Goal: Task Accomplishment & Management: Manage account settings

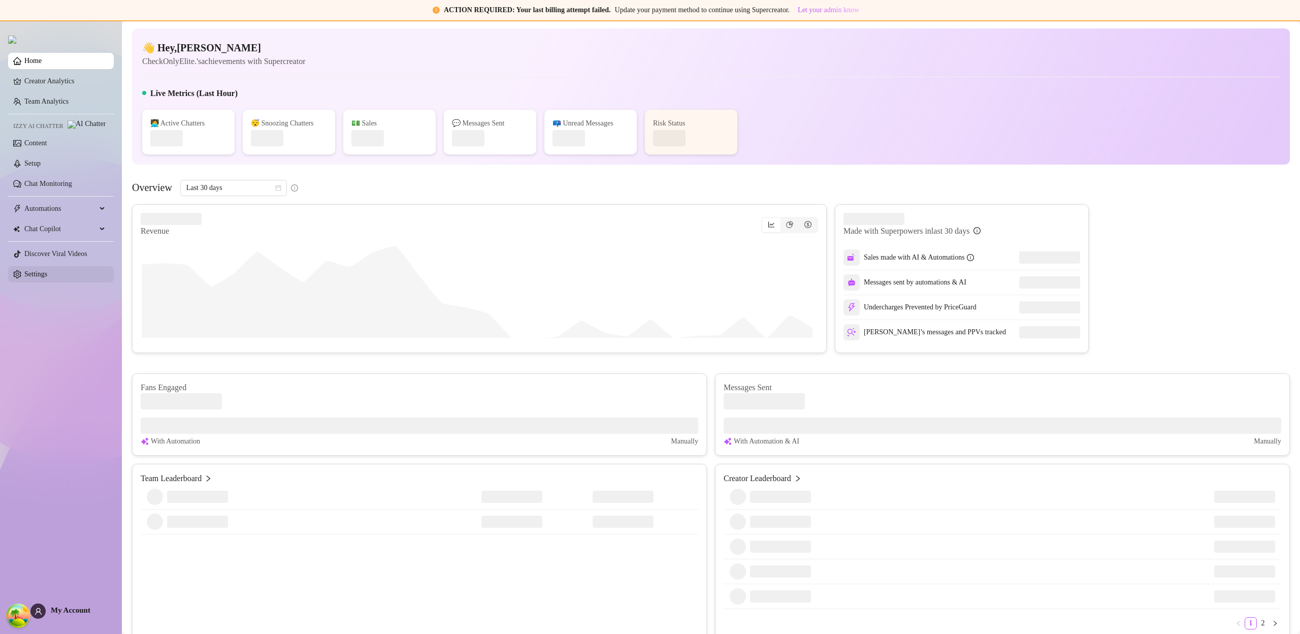
click at [47, 270] on link "Settings" at bounding box center [35, 274] width 23 height 8
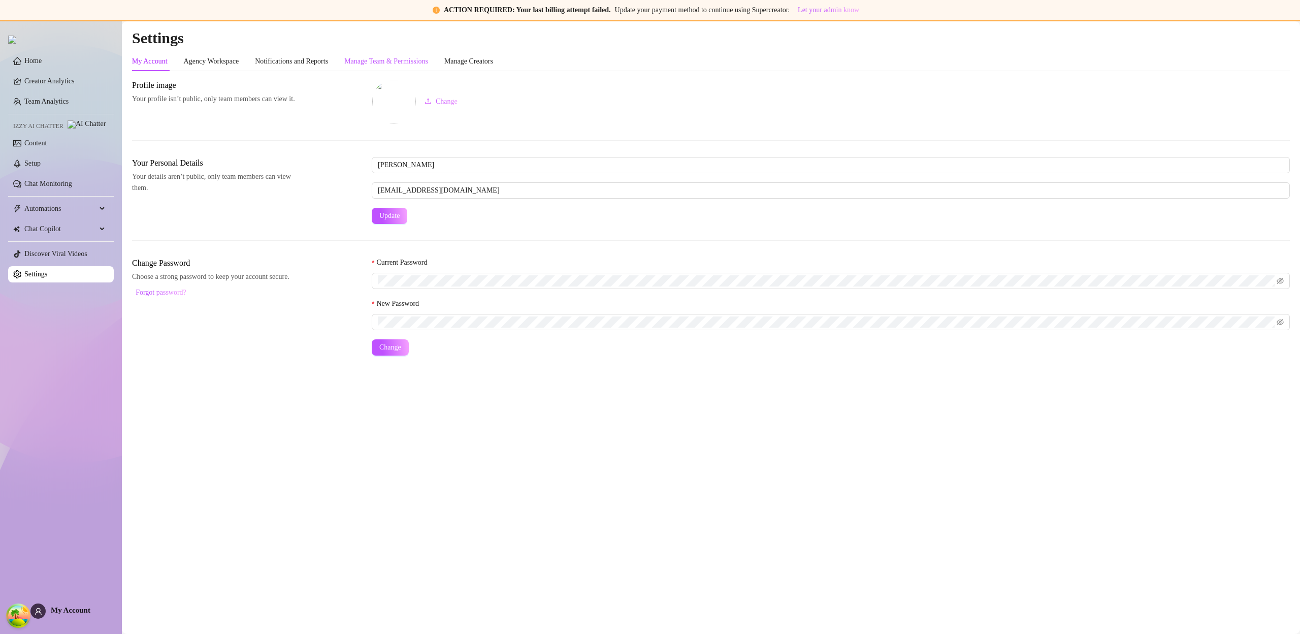
click at [407, 56] on div "Manage Team & Permissions" at bounding box center [386, 61] width 84 height 11
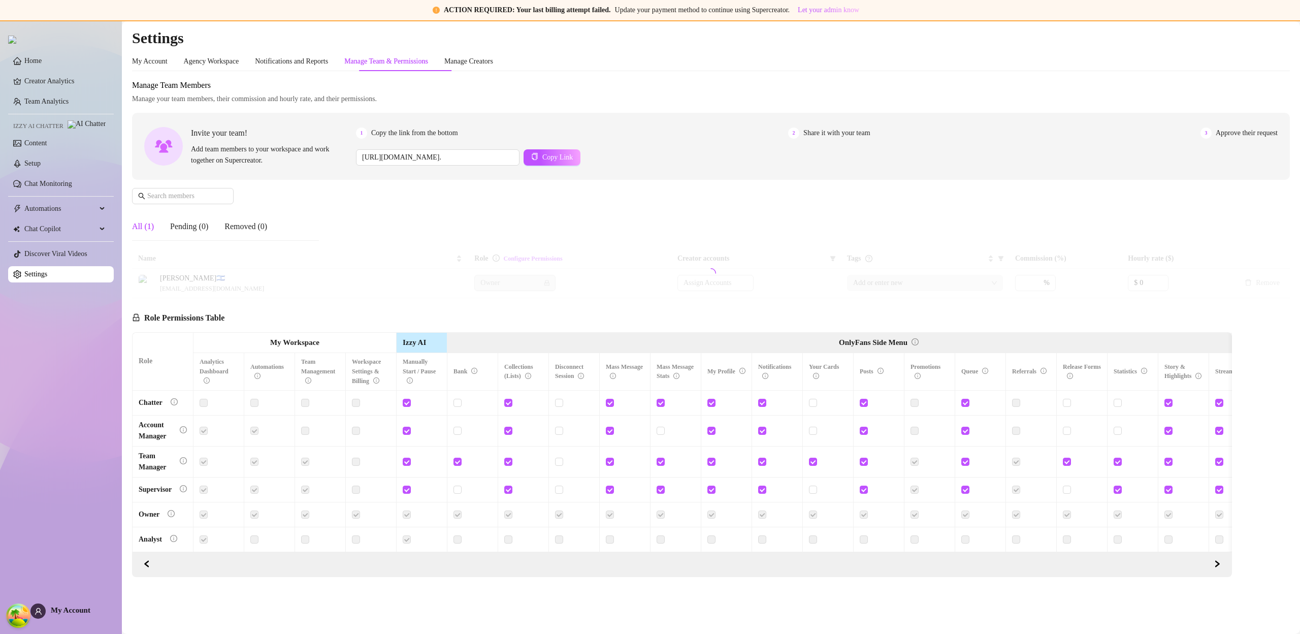
click at [402, 65] on div "Manage Team & Permissions" at bounding box center [386, 61] width 84 height 11
click at [70, 609] on span "My Account" at bounding box center [71, 610] width 40 height 8
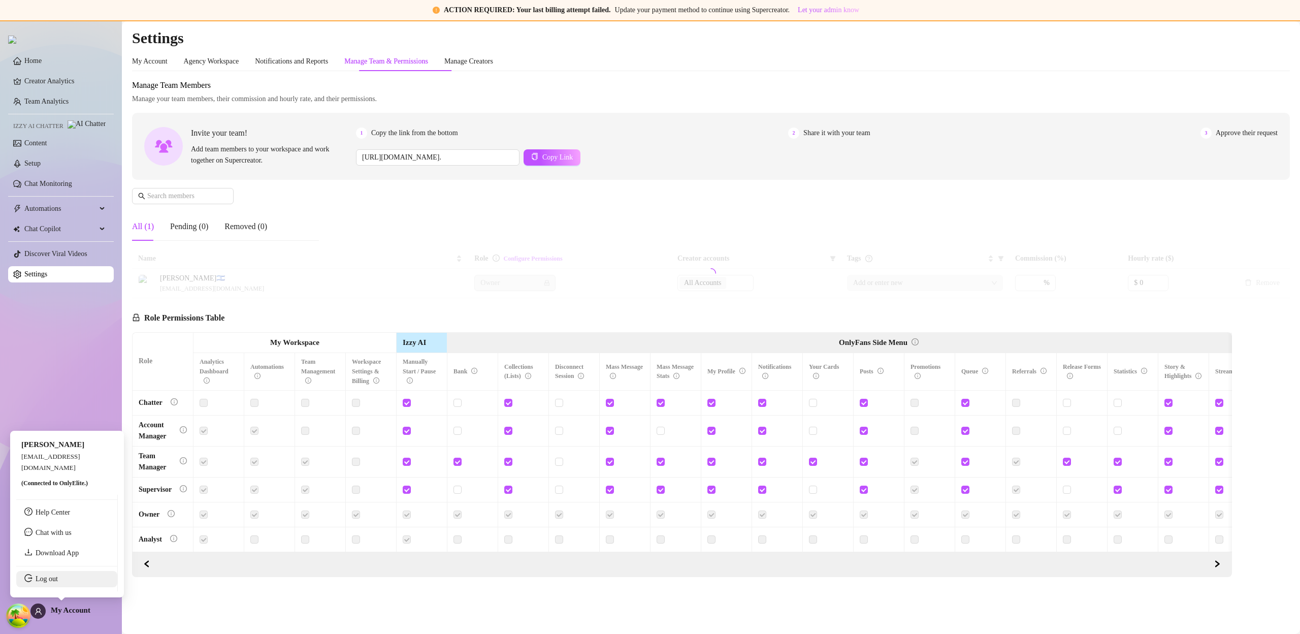
click at [58, 583] on link "Log out" at bounding box center [47, 579] width 22 height 8
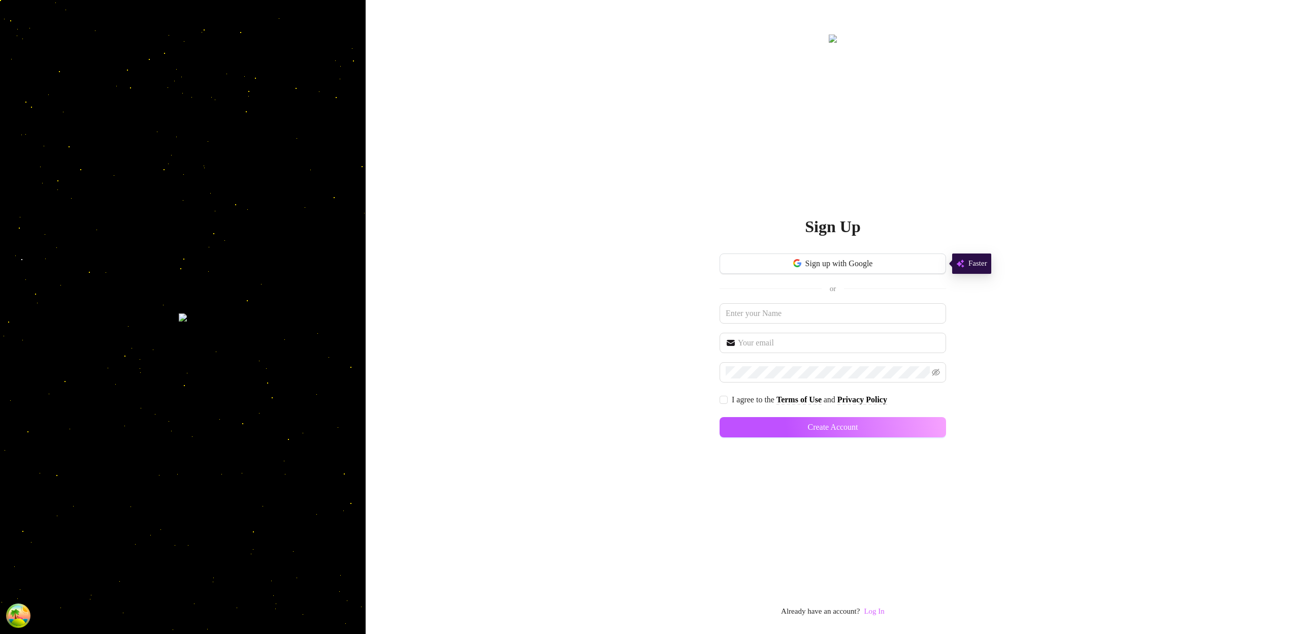
click at [874, 610] on link "Log In" at bounding box center [874, 611] width 20 height 8
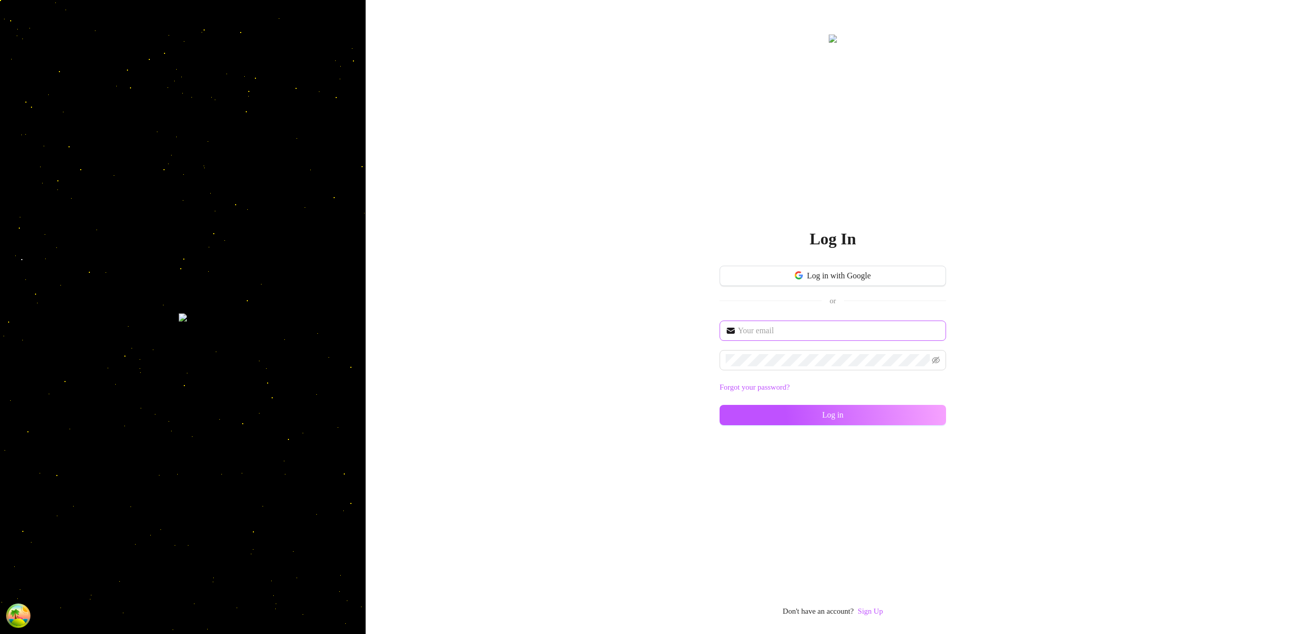
click at [870, 339] on span at bounding box center [833, 331] width 227 height 20
click at [869, 326] on input "text" at bounding box center [839, 331] width 202 height 12
type input "[EMAIL_ADDRESS][DOMAIN_NAME]"
click at [901, 420] on button "Log in" at bounding box center [833, 415] width 227 height 20
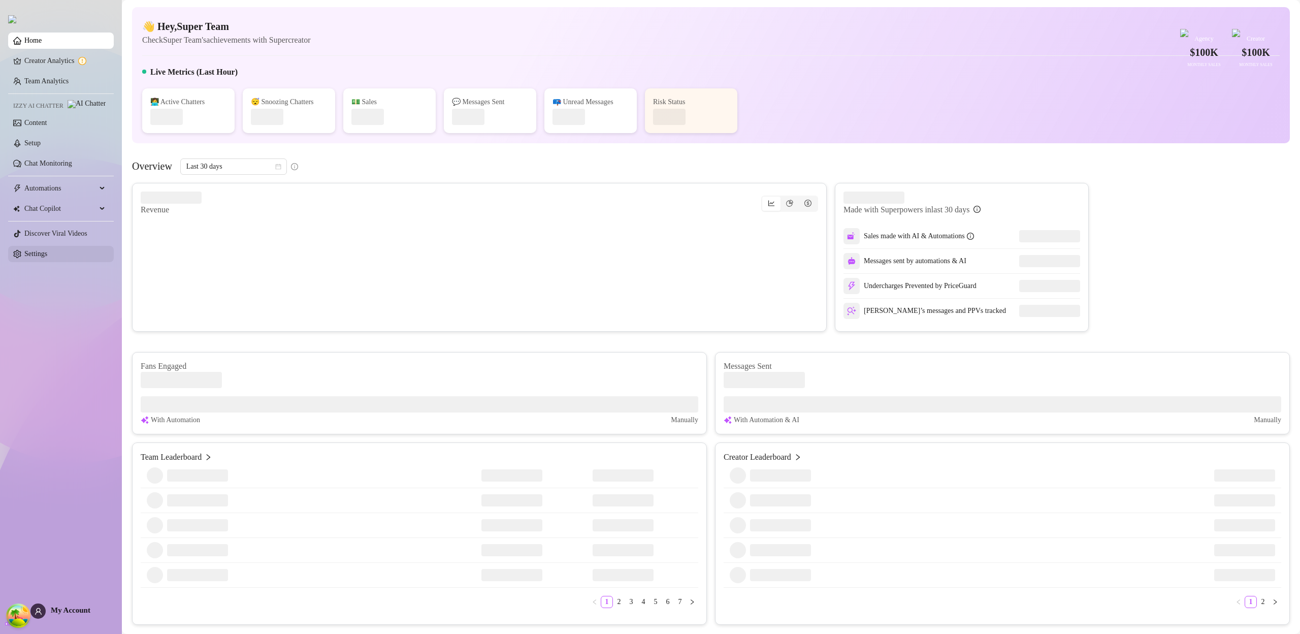
click at [42, 257] on link "Settings" at bounding box center [35, 254] width 23 height 8
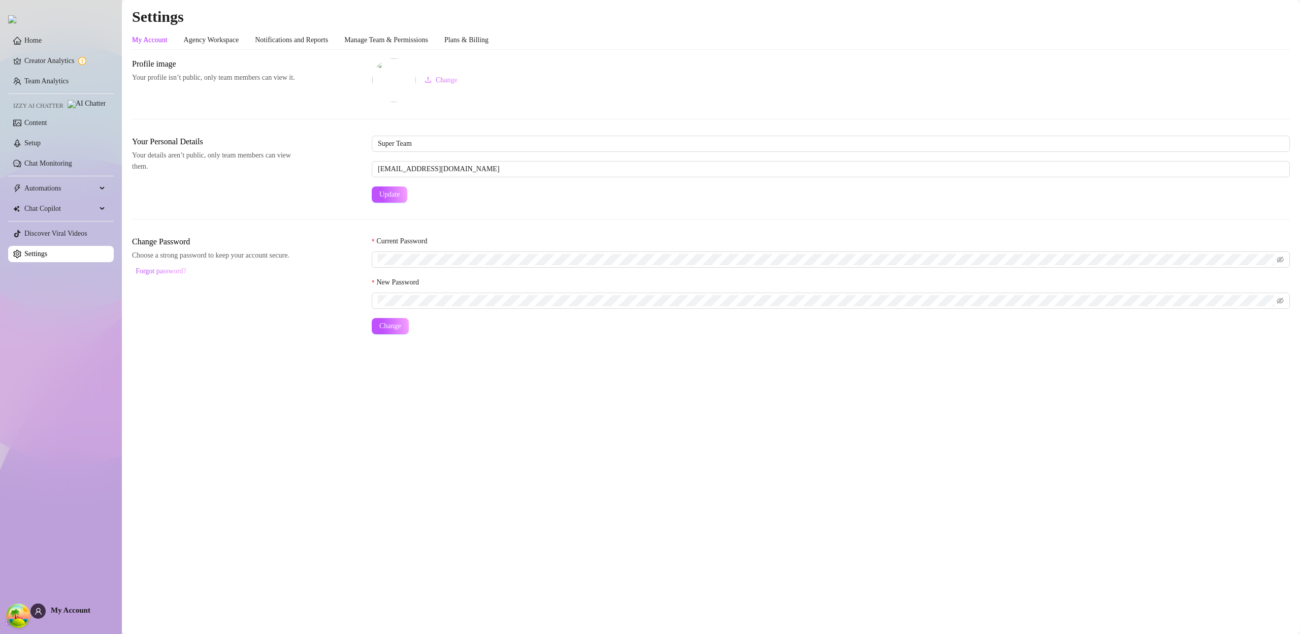
click at [42, 257] on link "Settings" at bounding box center [35, 254] width 23 height 8
click at [489, 41] on div "Plans & Billing" at bounding box center [466, 40] width 44 height 11
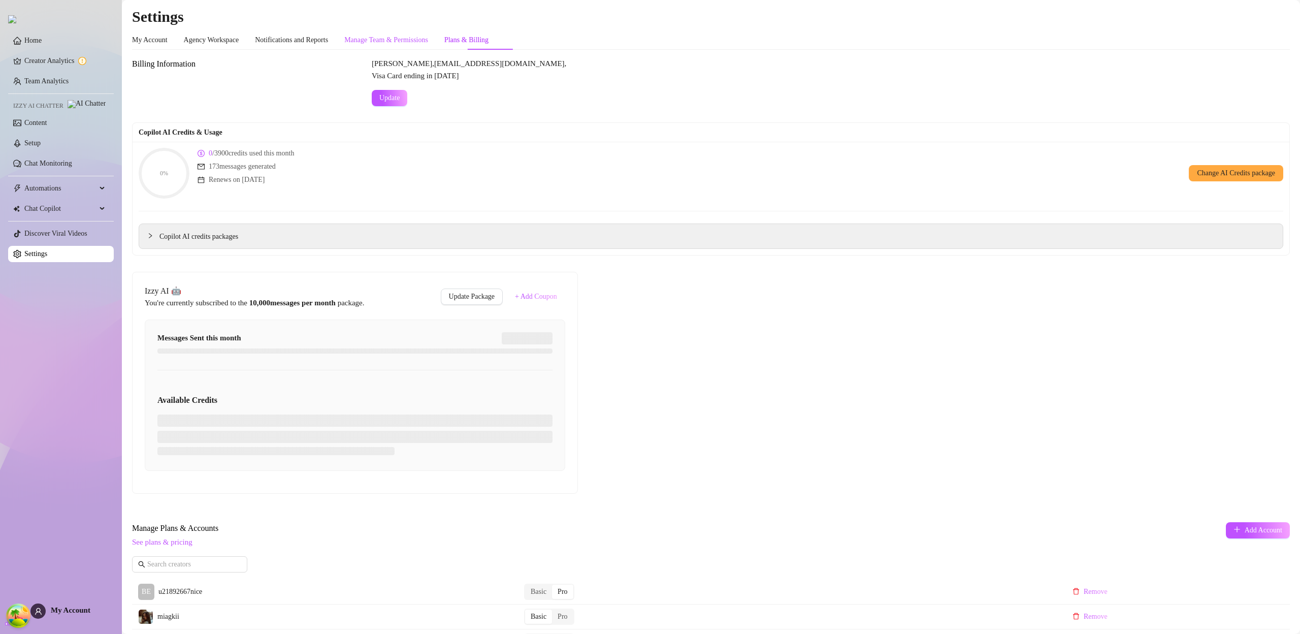
click at [428, 43] on div "Manage Team & Permissions" at bounding box center [386, 40] width 84 height 11
click at [220, 35] on div "Agency Workspace" at bounding box center [211, 40] width 55 height 11
click at [223, 40] on div "Agency Workspace" at bounding box center [211, 40] width 55 height 11
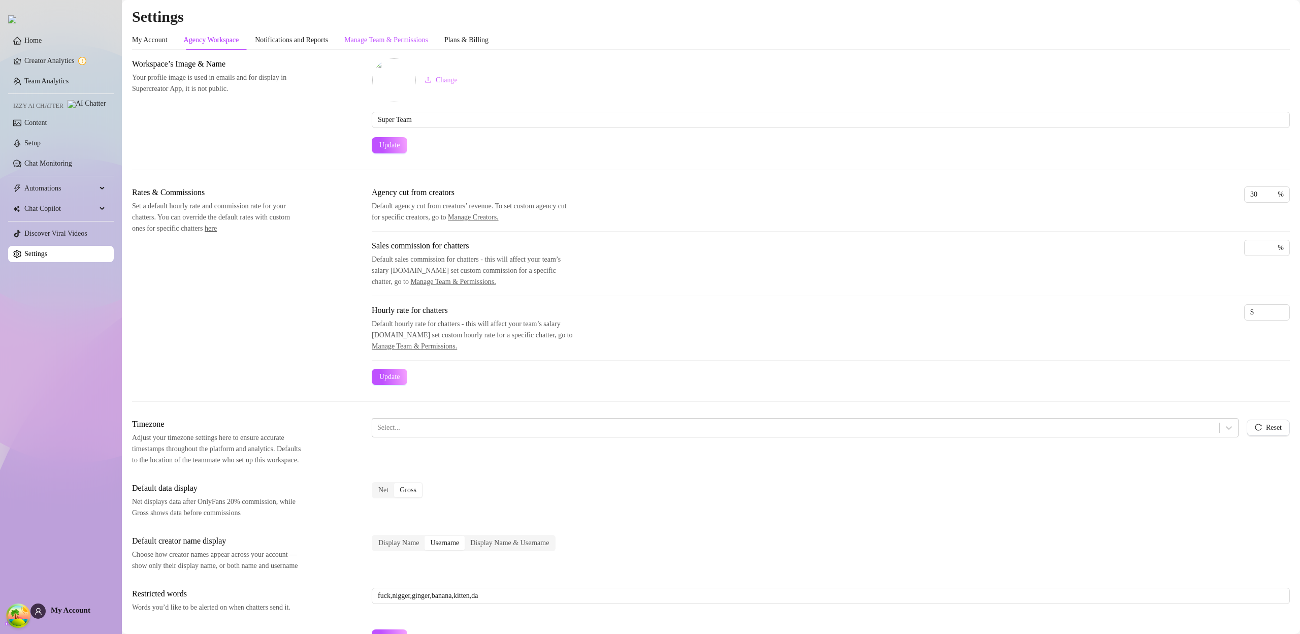
click at [379, 39] on div "Manage Team & Permissions" at bounding box center [386, 40] width 84 height 11
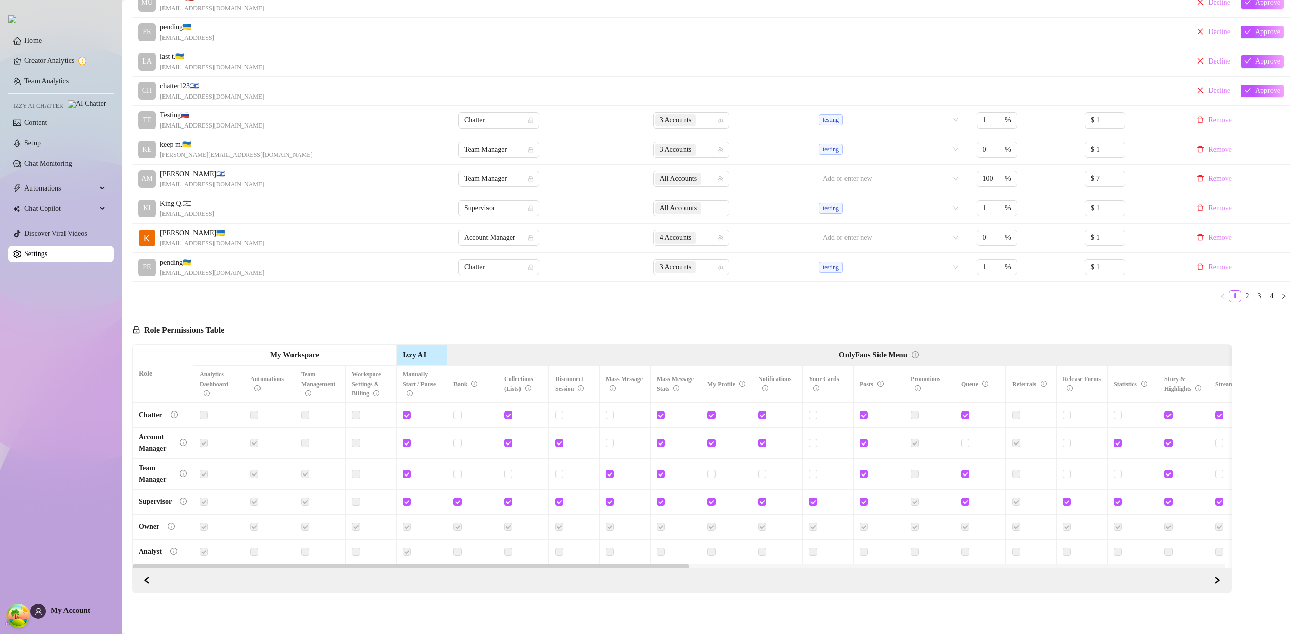
scroll to position [265, 0]
click at [499, 315] on div "Role Permissions Table Role My Workspace Izzy AI OnlyFans Side Menu OnlyFans Ch…" at bounding box center [682, 451] width 1100 height 279
